Goal: Information Seeking & Learning: Learn about a topic

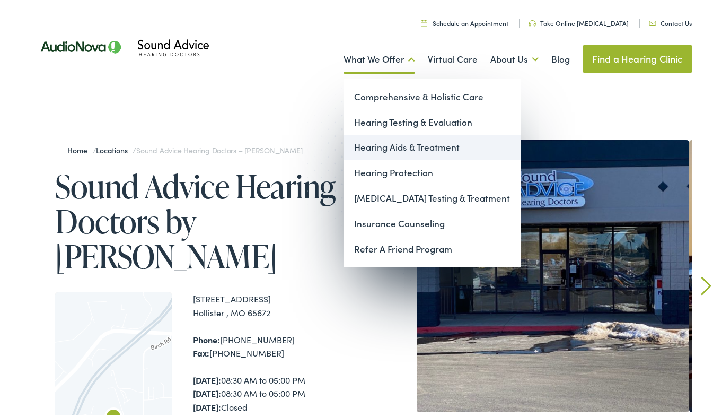
click at [367, 147] on link "Hearing Aids & Treatment" at bounding box center [432, 145] width 177 height 25
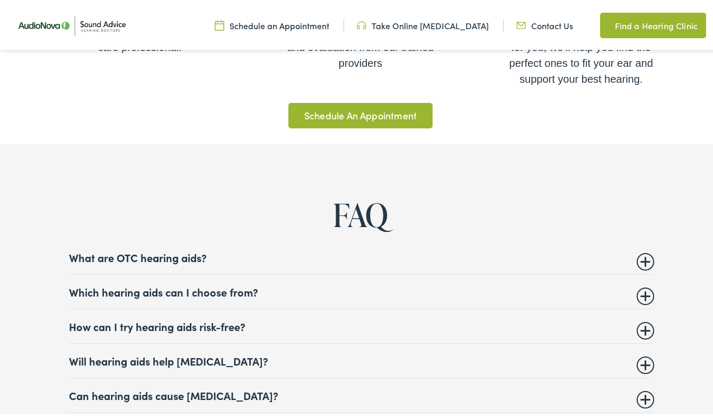
scroll to position [3829, 0]
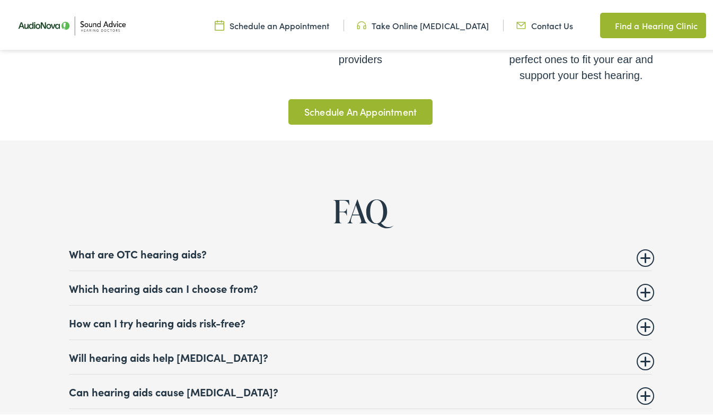
click at [642, 246] on summary "What are OTC hearing aids?" at bounding box center [361, 251] width 584 height 13
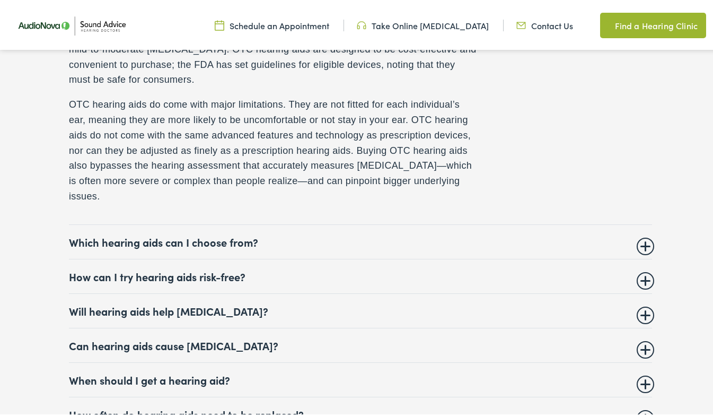
scroll to position [4095, 0]
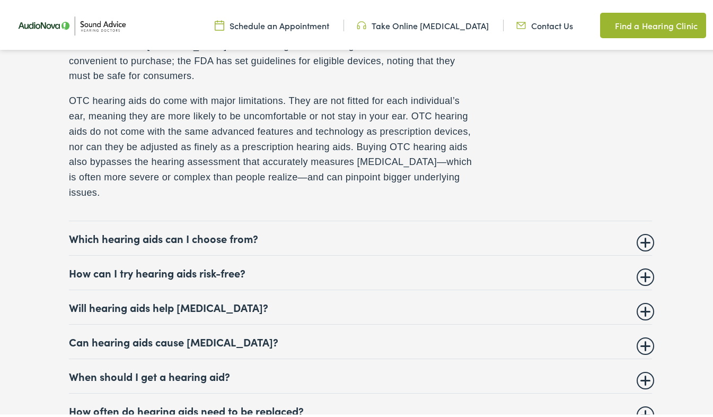
click at [642, 233] on summary "Which hearing aids can I choose from?" at bounding box center [361, 236] width 584 height 13
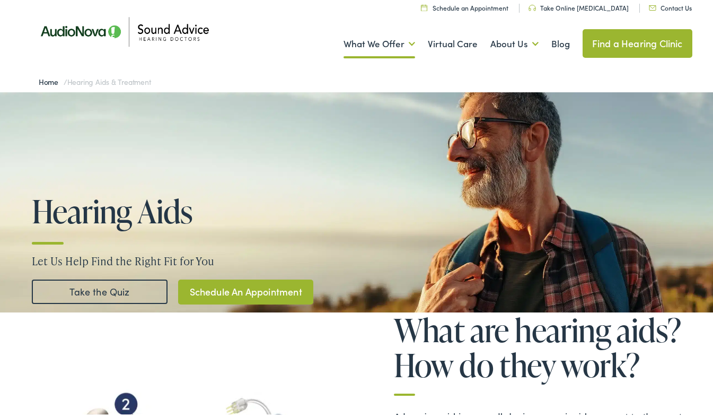
scroll to position [0, 0]
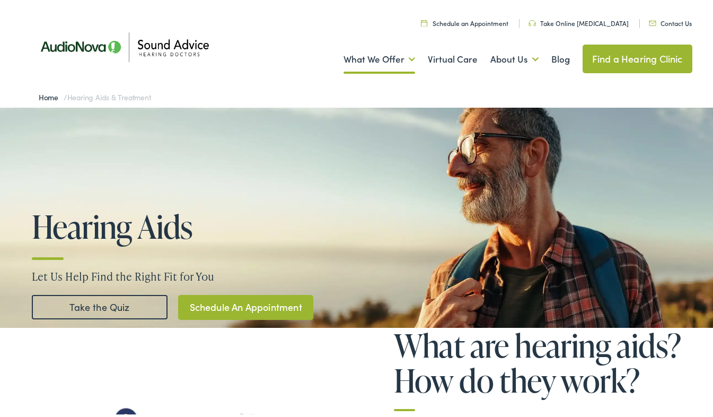
click at [109, 303] on link "Take the Quiz" at bounding box center [100, 305] width 136 height 24
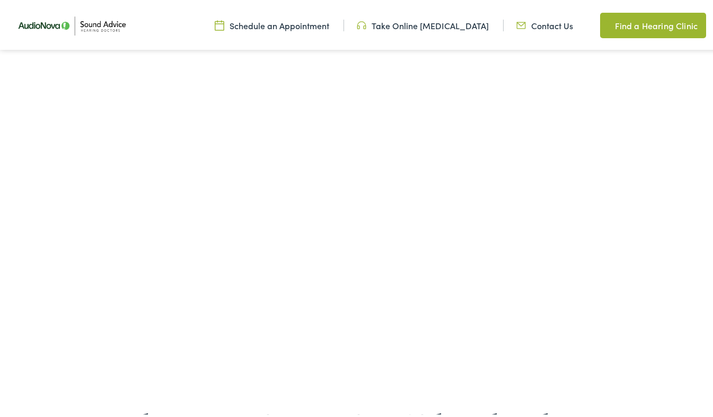
scroll to position [1980, 0]
